Goal: Task Accomplishment & Management: Manage account settings

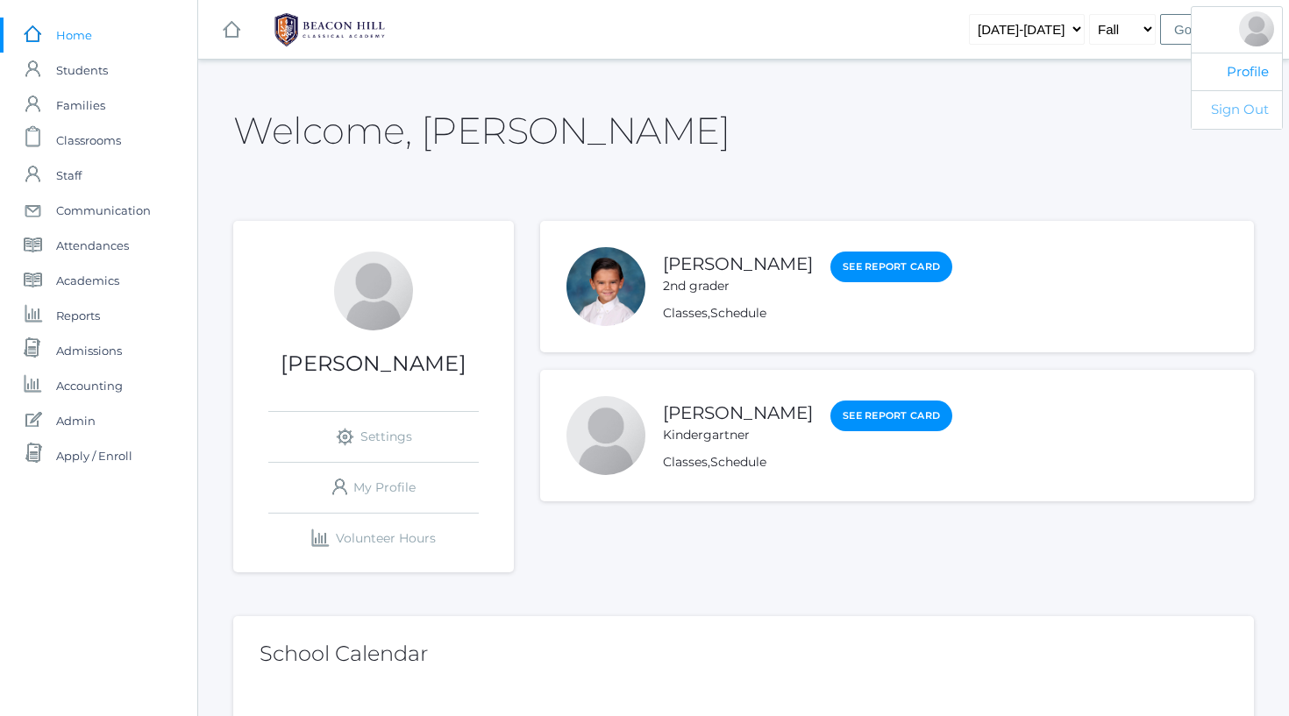
click at [1249, 103] on link "Sign Out" at bounding box center [1237, 109] width 90 height 39
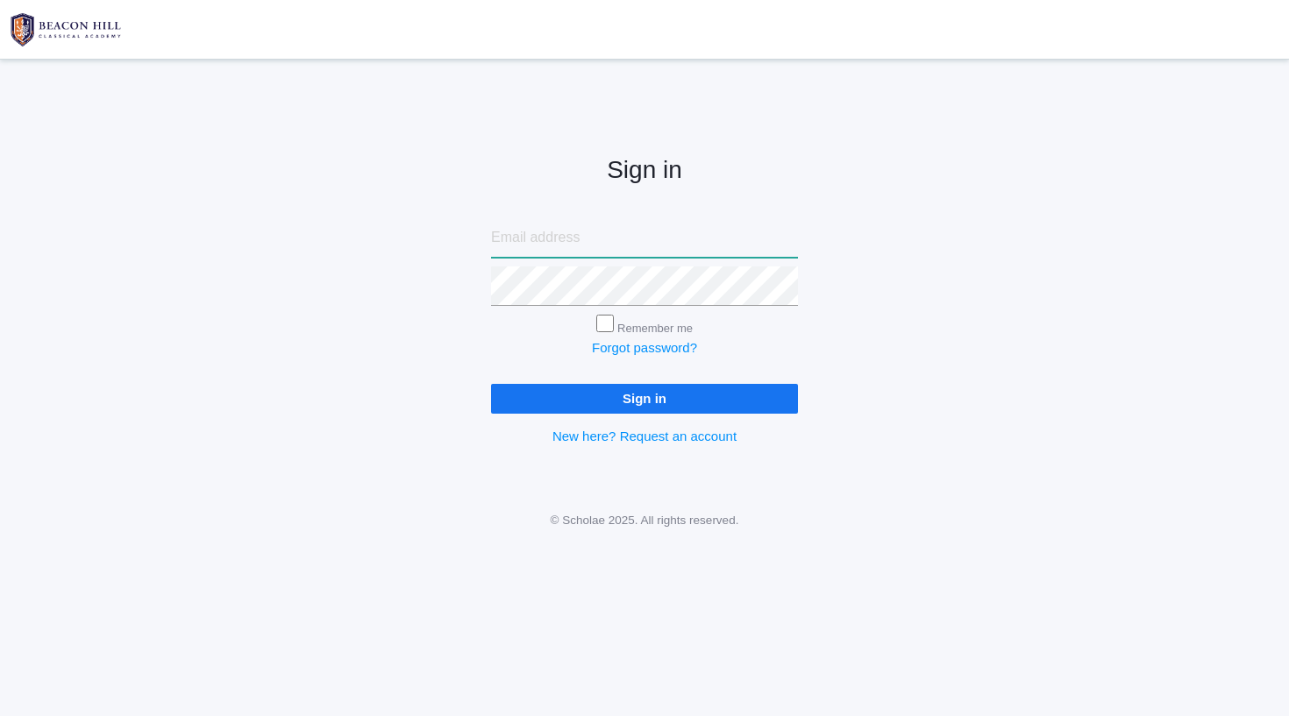
type input "[PERSON_NAME][EMAIL_ADDRESS][DOMAIN_NAME]"
click at [645, 395] on input "Sign in" at bounding box center [644, 398] width 307 height 29
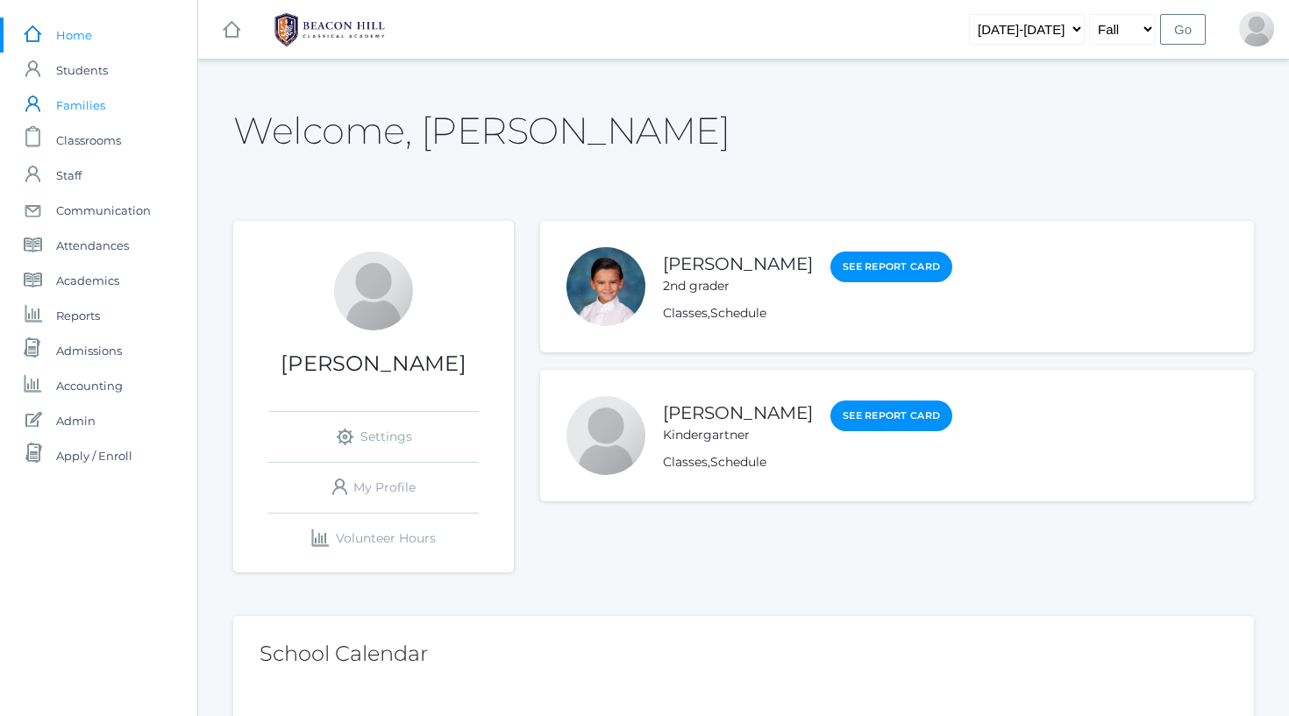
click at [79, 106] on span "Families" at bounding box center [80, 105] width 49 height 35
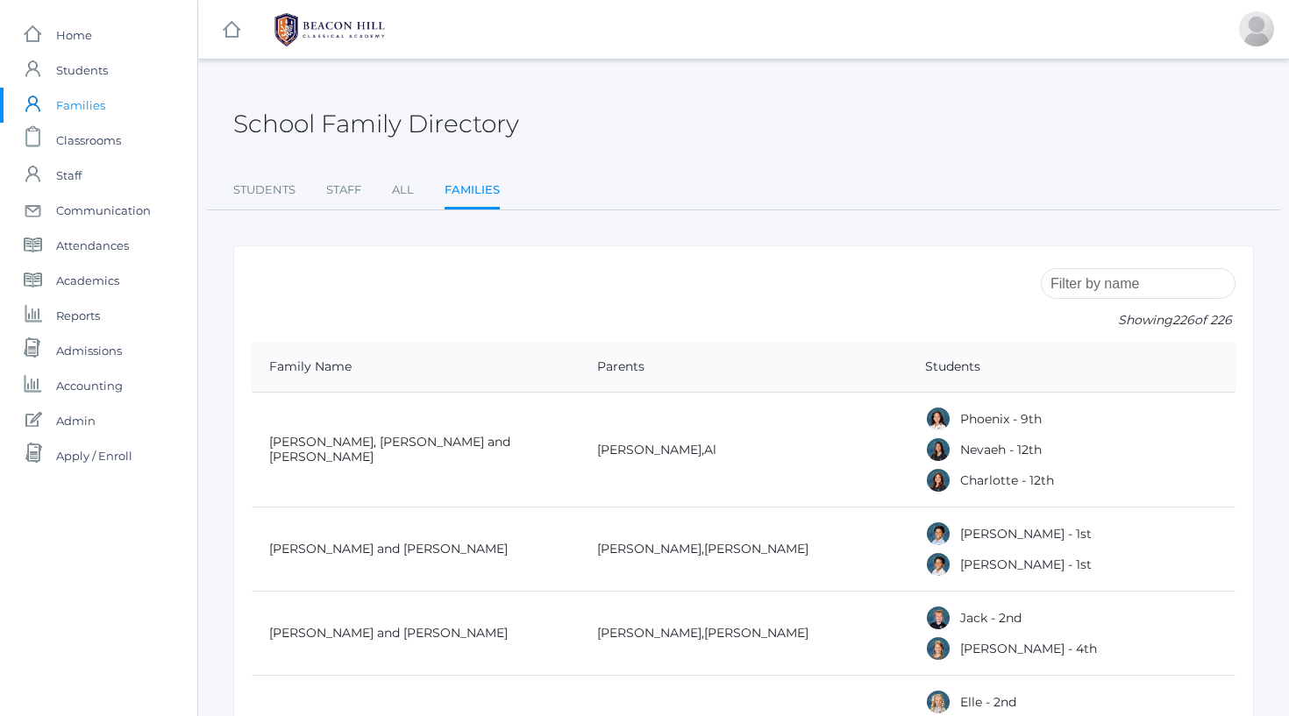
click at [1155, 276] on input "search" at bounding box center [1138, 283] width 195 height 31
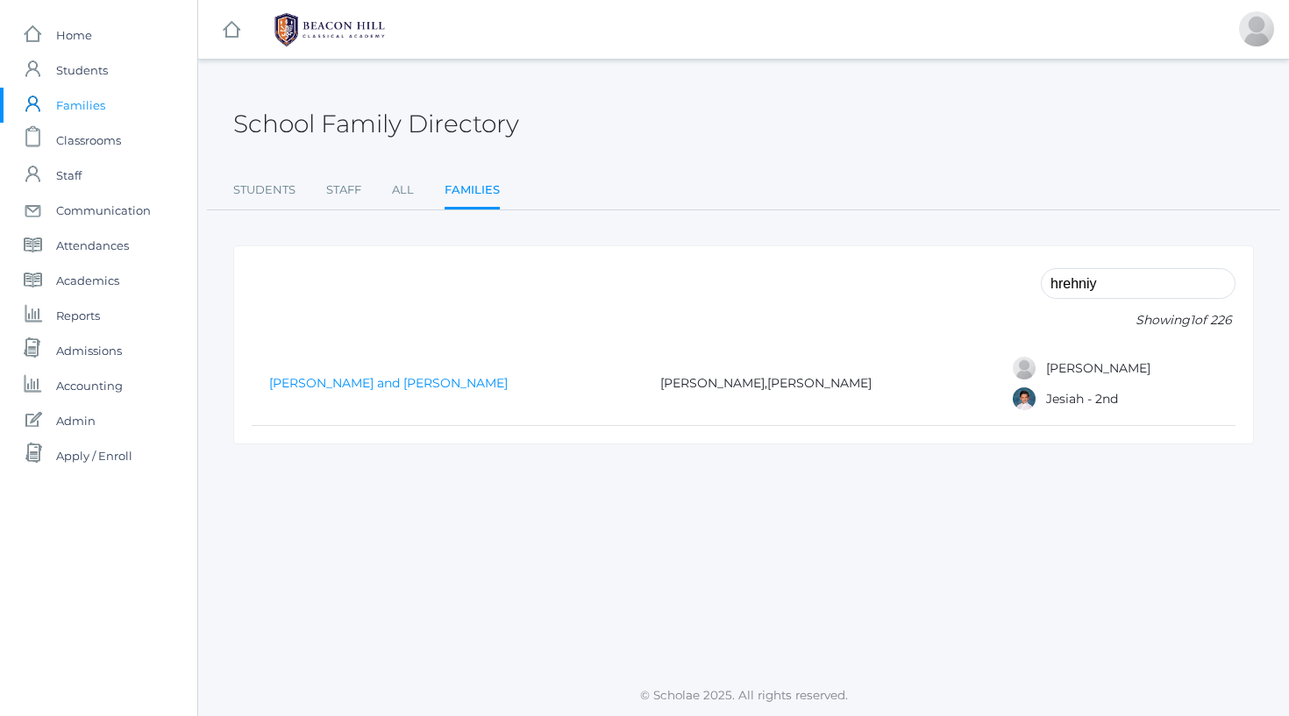
type input "hrehniy"
click at [439, 388] on link "[PERSON_NAME] and [PERSON_NAME]" at bounding box center [388, 383] width 239 height 16
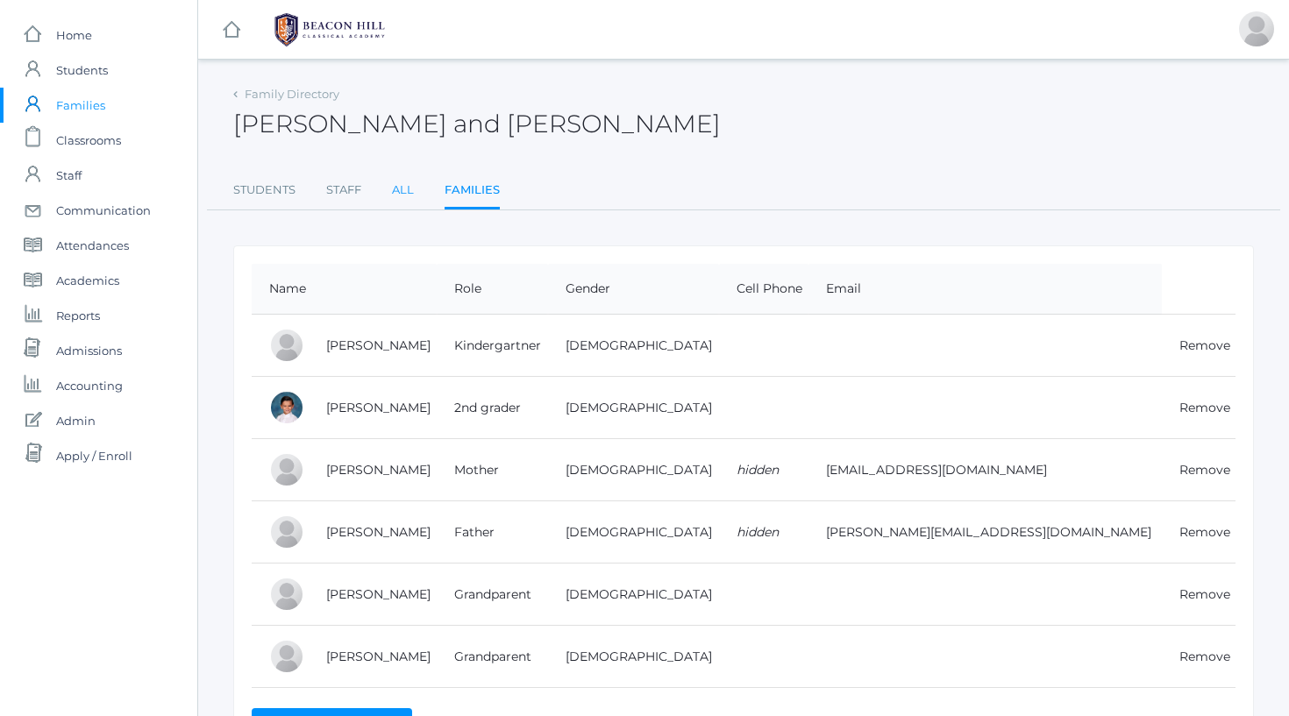
click at [396, 189] on link "All" at bounding box center [403, 190] width 22 height 35
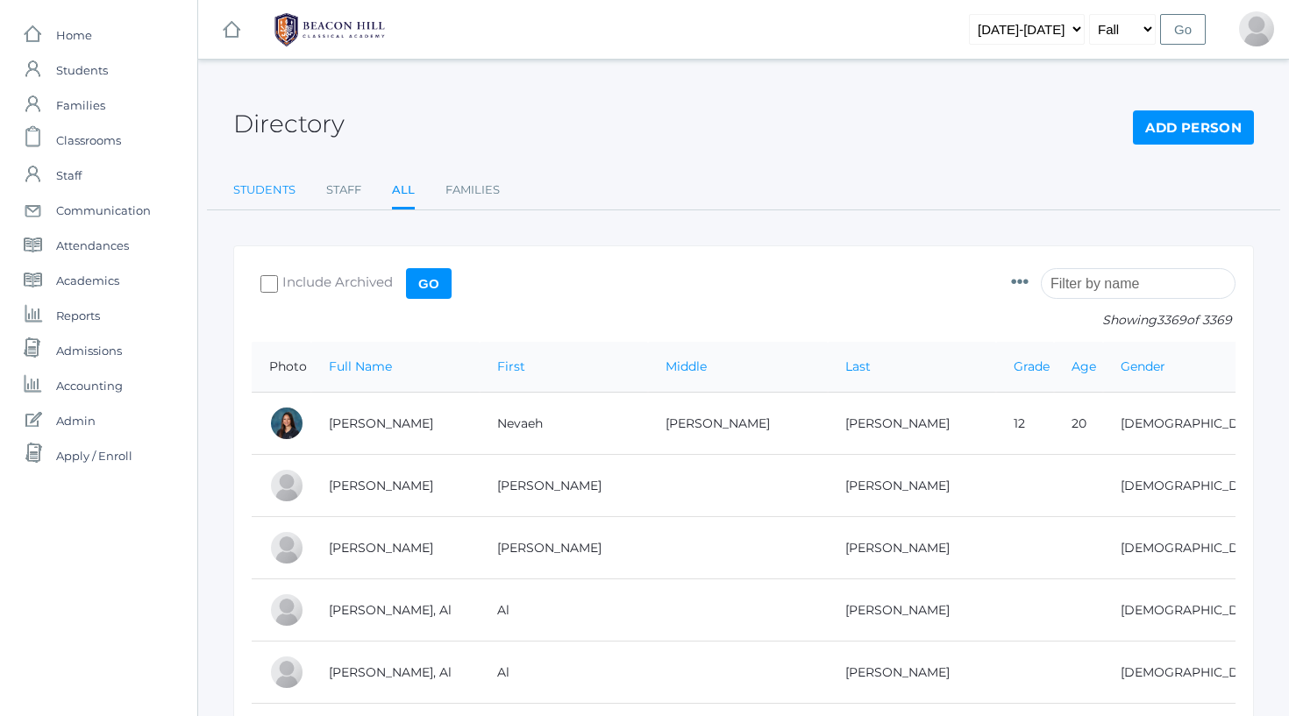
click at [294, 190] on link "Students" at bounding box center [264, 190] width 62 height 35
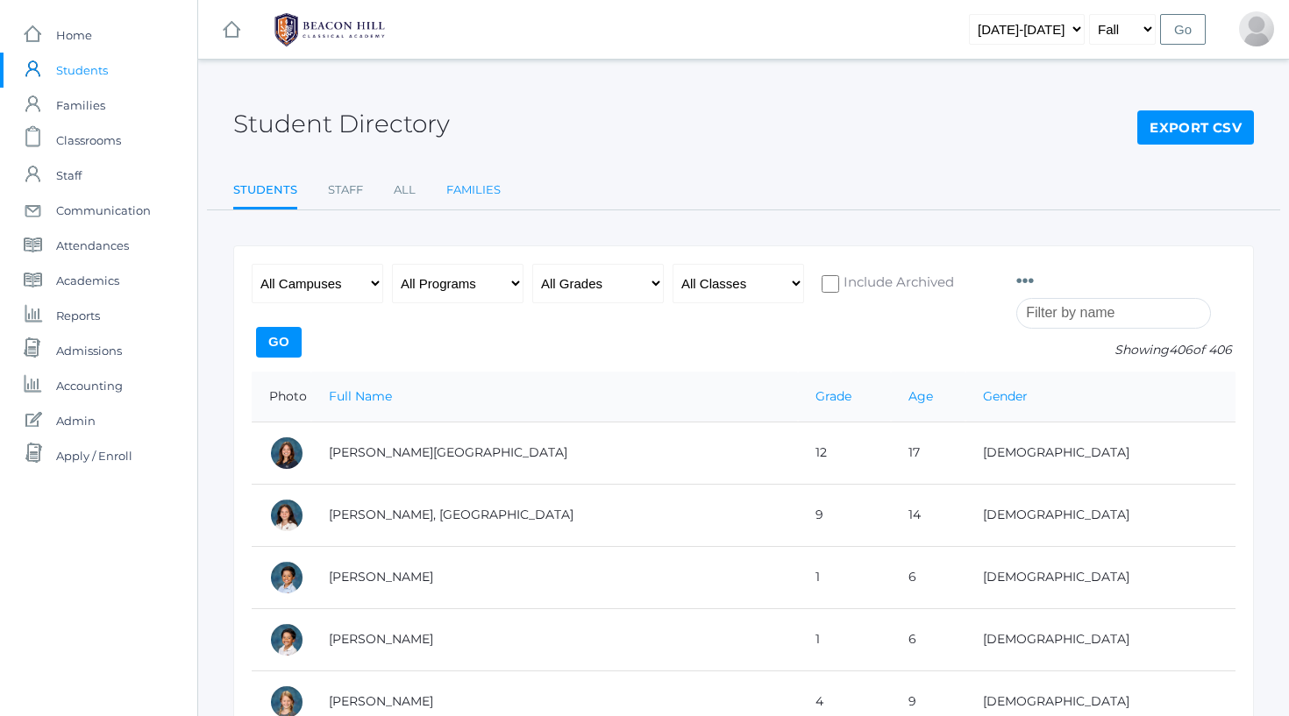
click at [474, 187] on link "Families" at bounding box center [473, 190] width 54 height 35
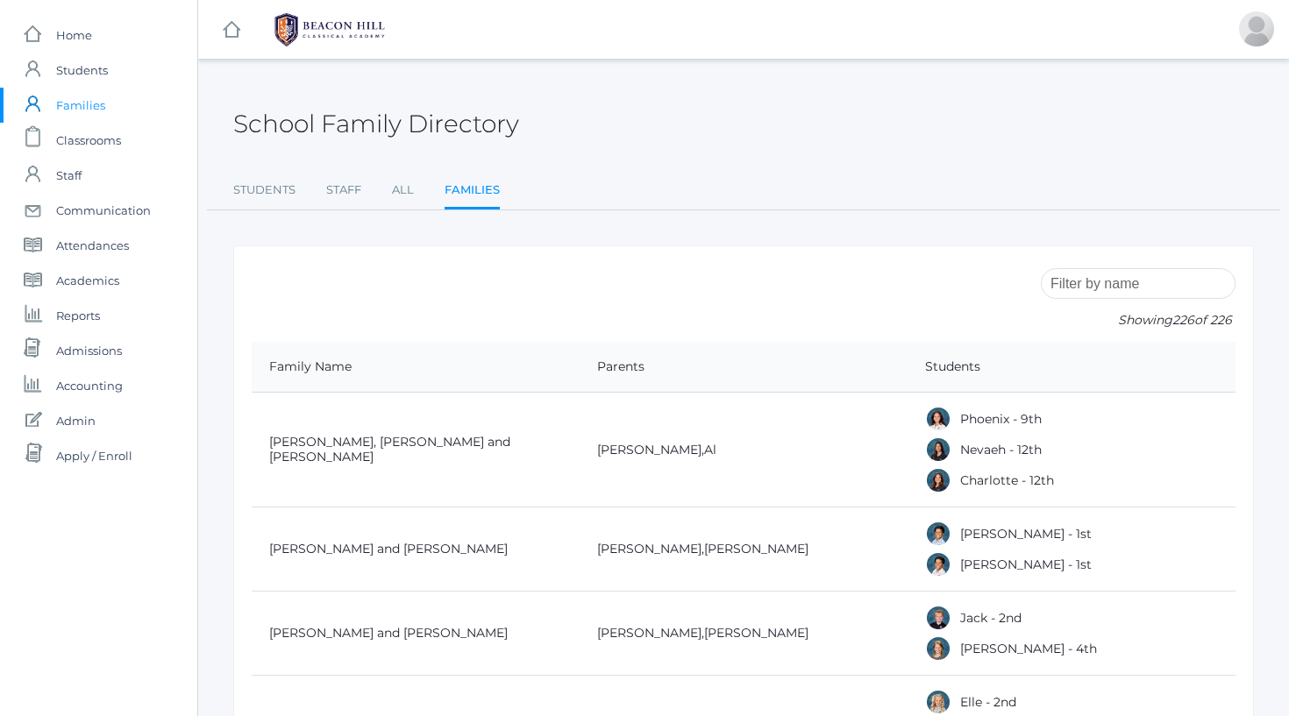
click at [1127, 281] on input "search" at bounding box center [1138, 283] width 195 height 31
type input "l"
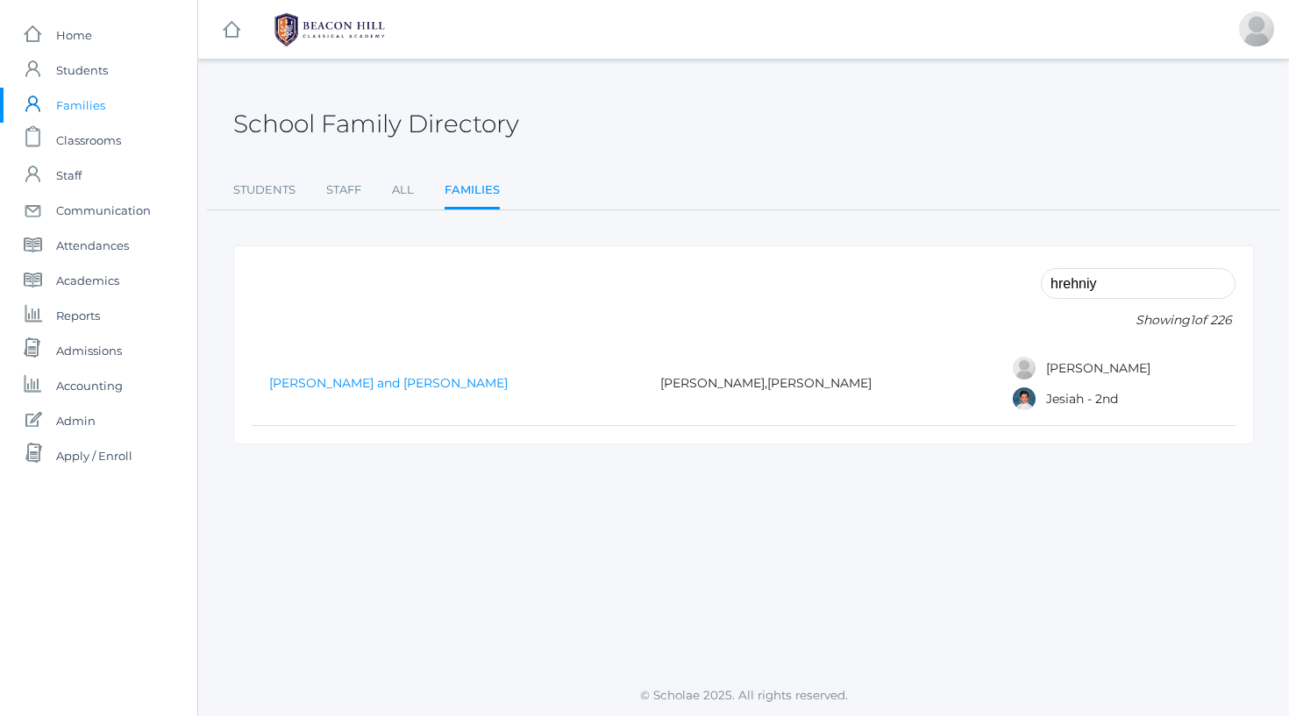
type input "hrehniy"
click at [413, 382] on link "[PERSON_NAME] and [PERSON_NAME]" at bounding box center [388, 383] width 239 height 16
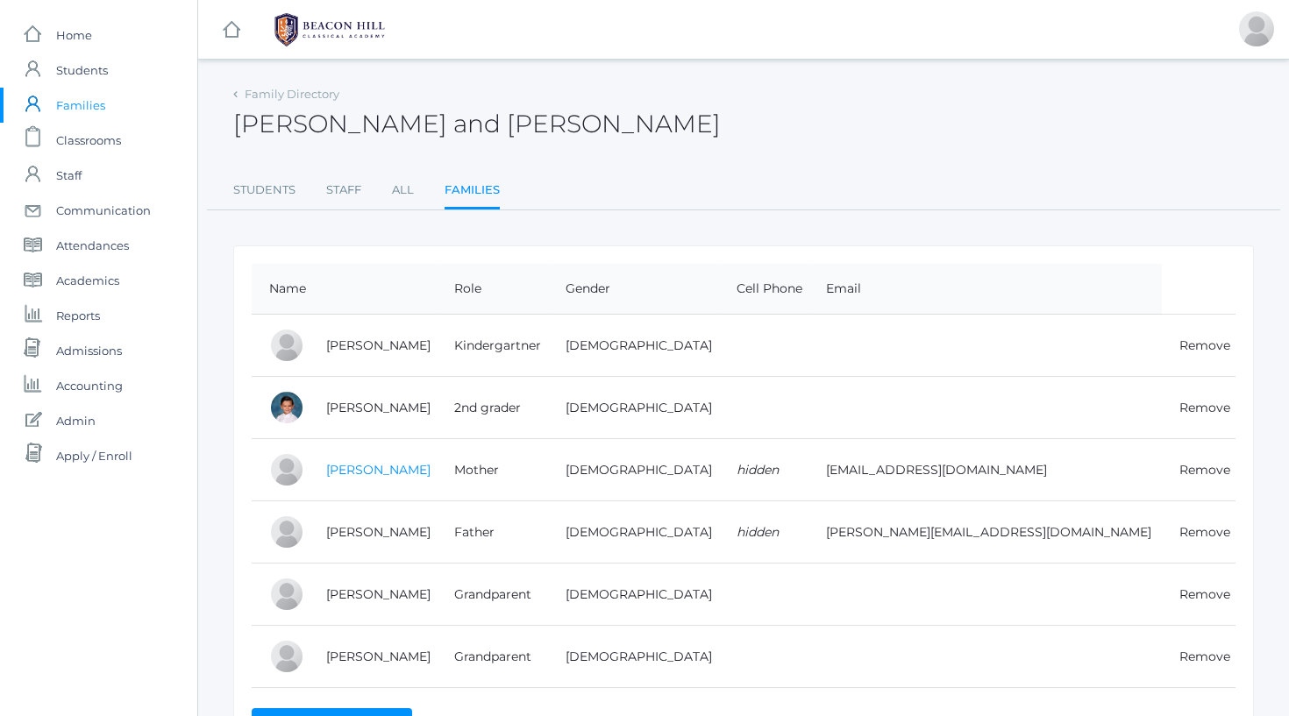
click at [390, 470] on link "[PERSON_NAME]" at bounding box center [378, 470] width 104 height 16
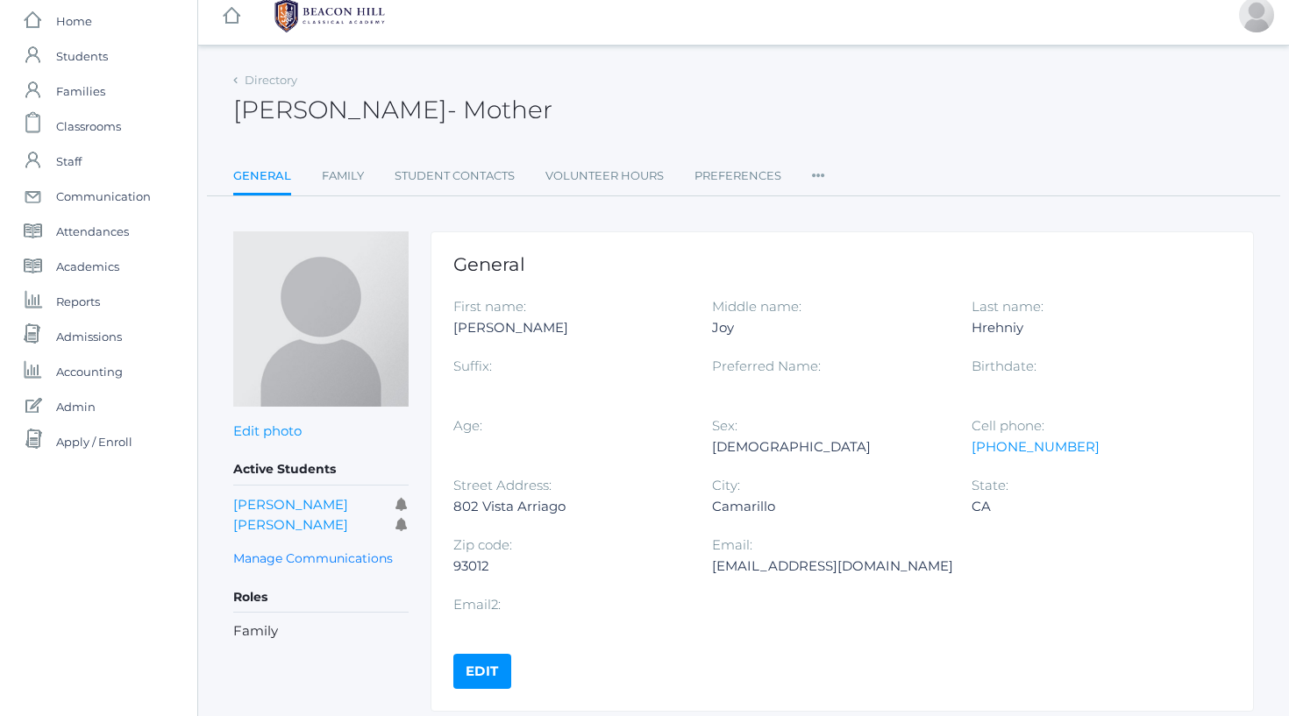
scroll to position [13, 0]
click at [812, 170] on icon at bounding box center [818, 172] width 13 height 24
click at [876, 281] on link "Permissions" at bounding box center [882, 282] width 105 height 35
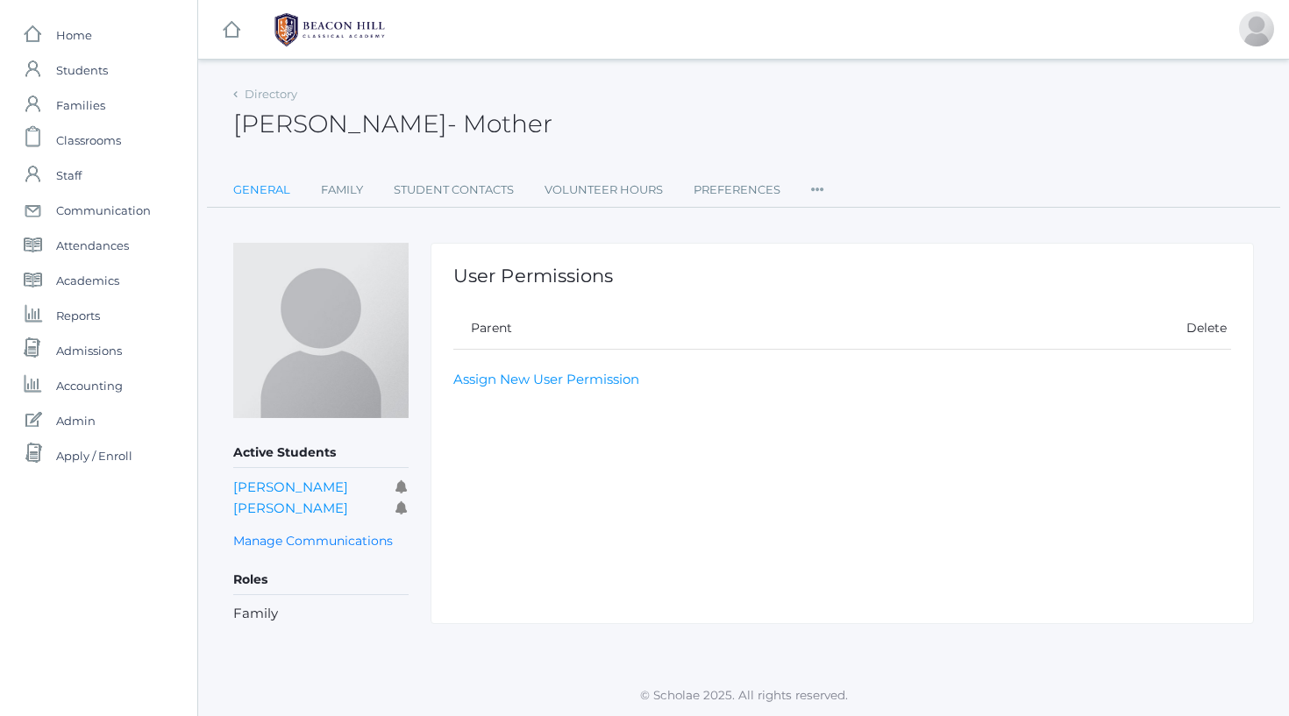
click at [262, 189] on link "General" at bounding box center [261, 190] width 57 height 35
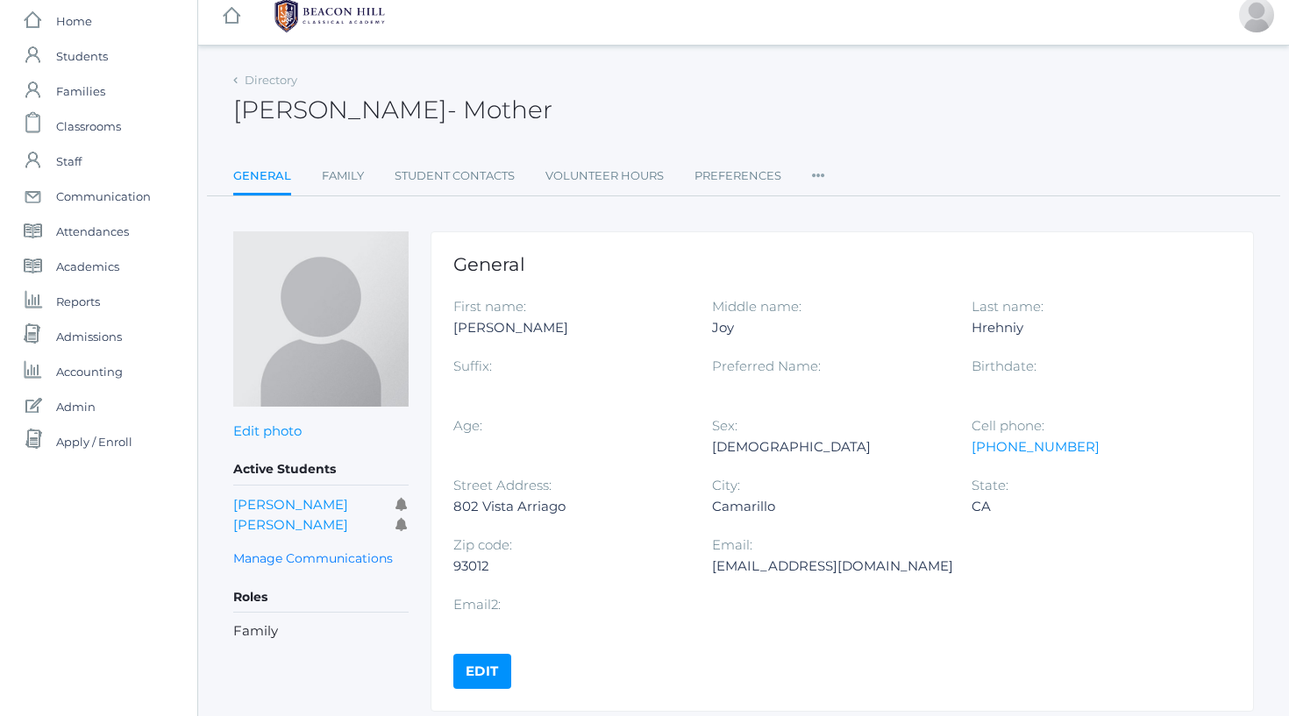
scroll to position [13, 0]
click at [814, 175] on icon at bounding box center [818, 172] width 13 height 24
click at [859, 239] on link "User Access" at bounding box center [882, 248] width 105 height 35
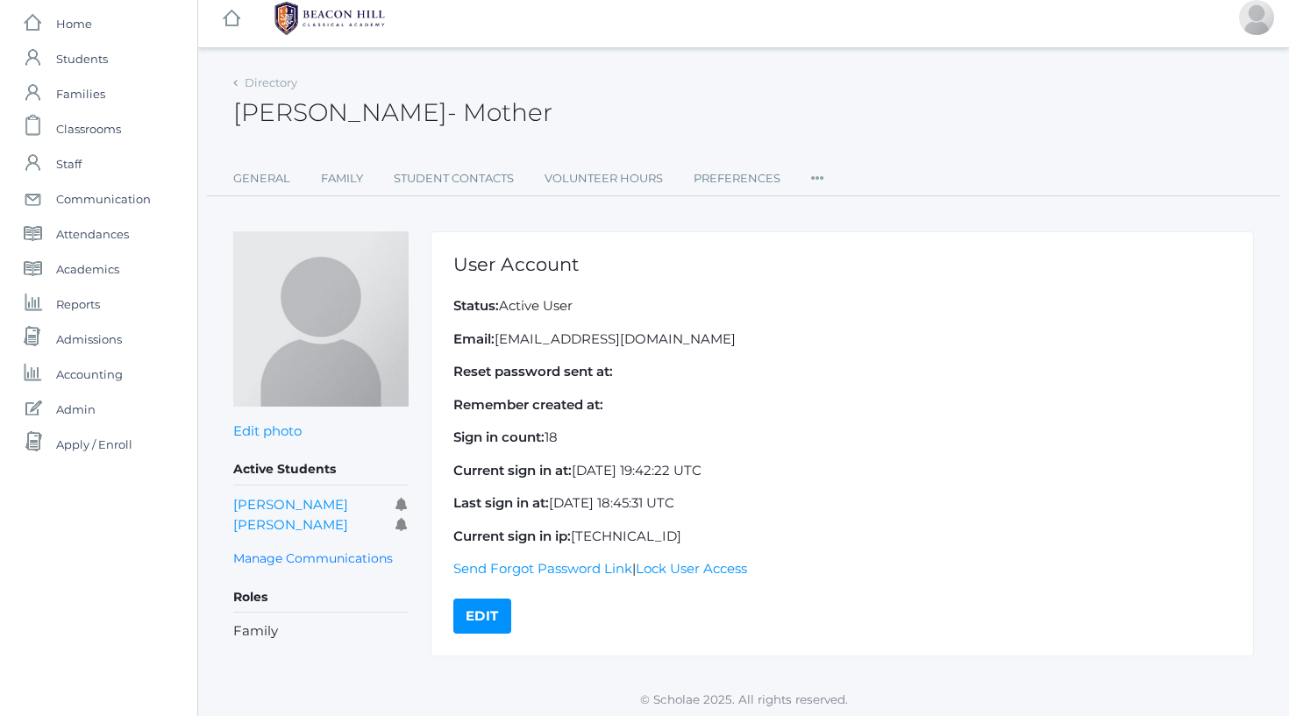
scroll to position [11, 0]
click at [548, 569] on link "Send Forgot Password Link" at bounding box center [542, 569] width 179 height 17
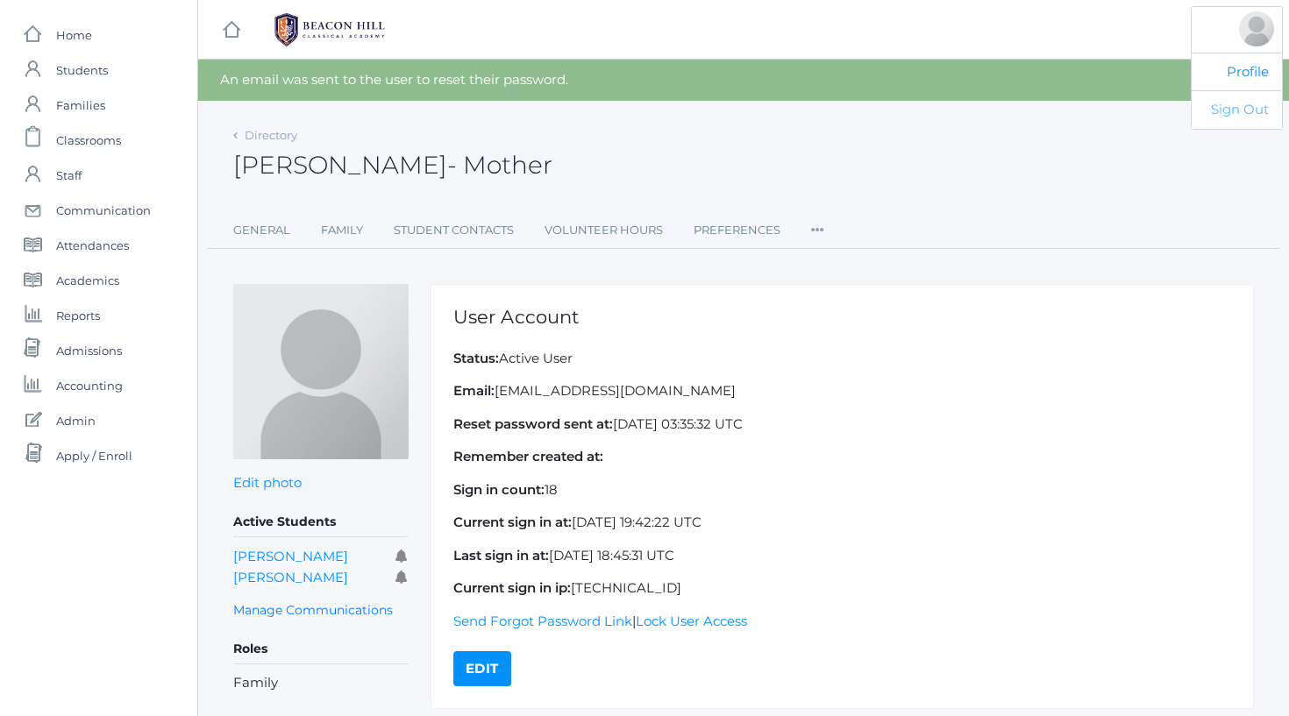
click at [1244, 116] on link "Sign Out" at bounding box center [1237, 109] width 90 height 39
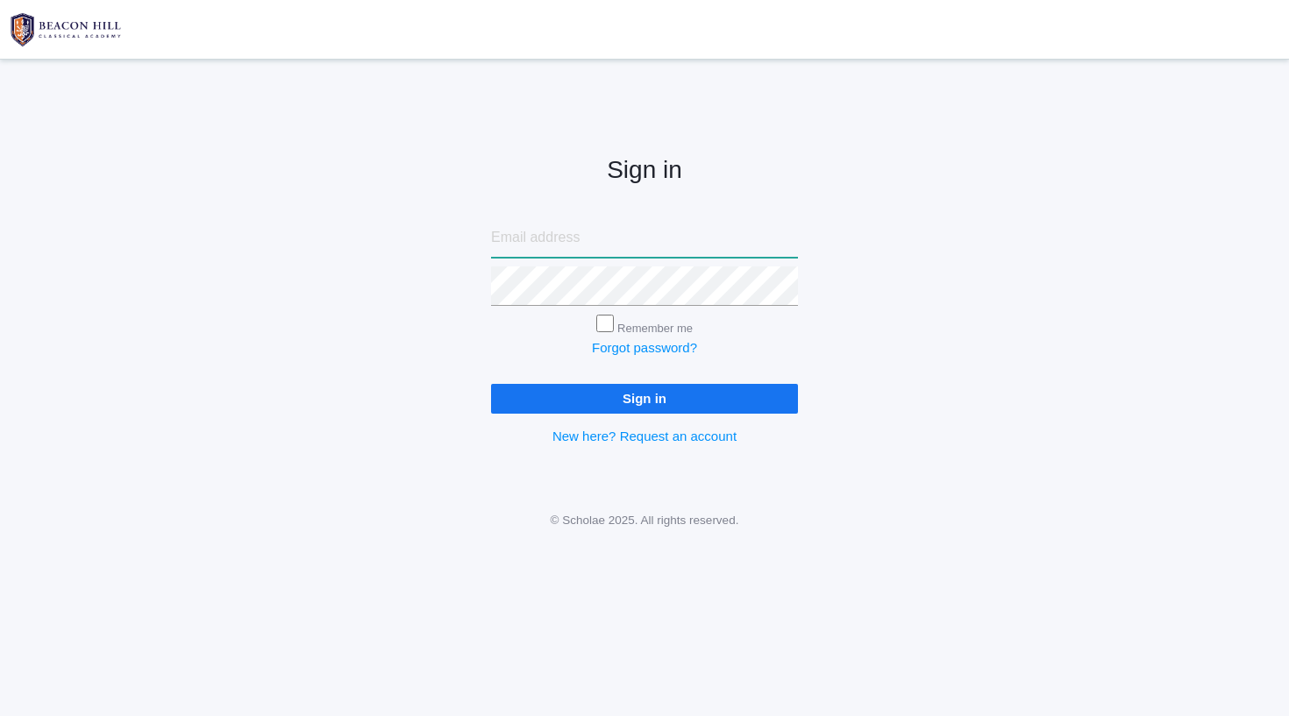
type input "shain@beaconhillclassical.org"
click at [687, 405] on input "Sign in" at bounding box center [644, 398] width 307 height 29
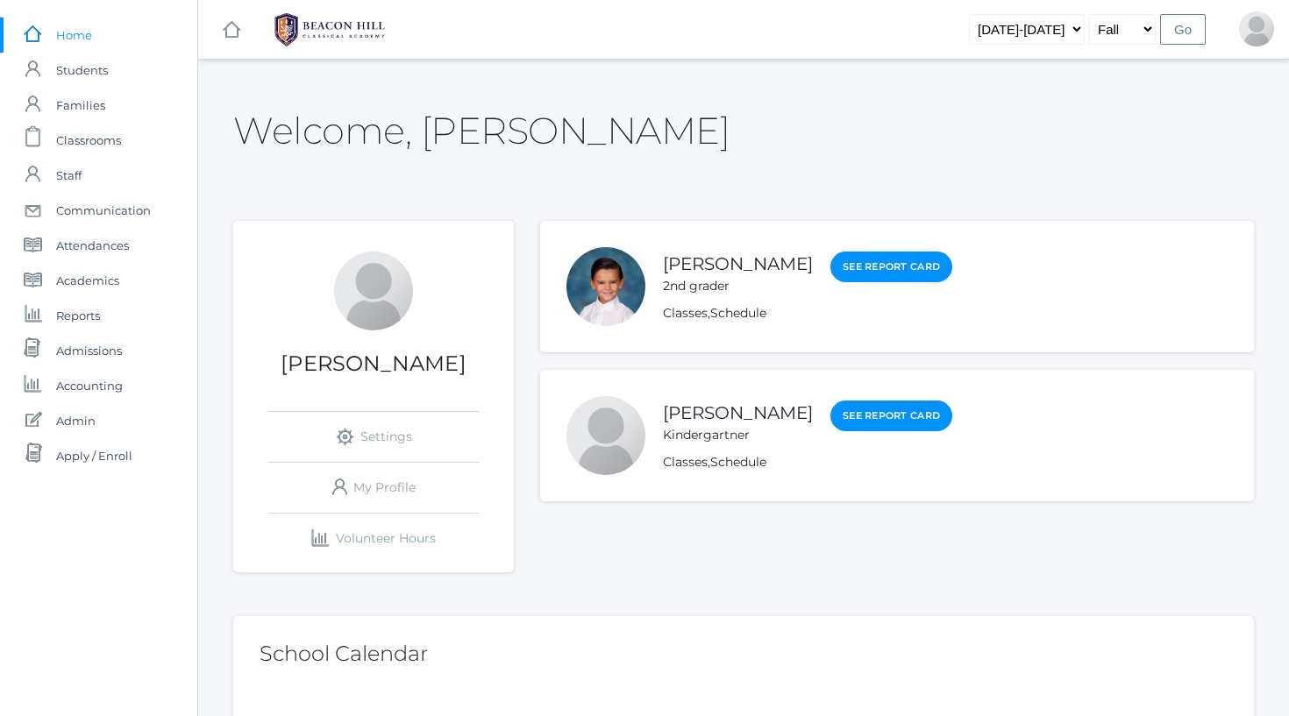
click at [61, 38] on span "Home" at bounding box center [74, 35] width 36 height 35
